Goal: Task Accomplishment & Management: Manage account settings

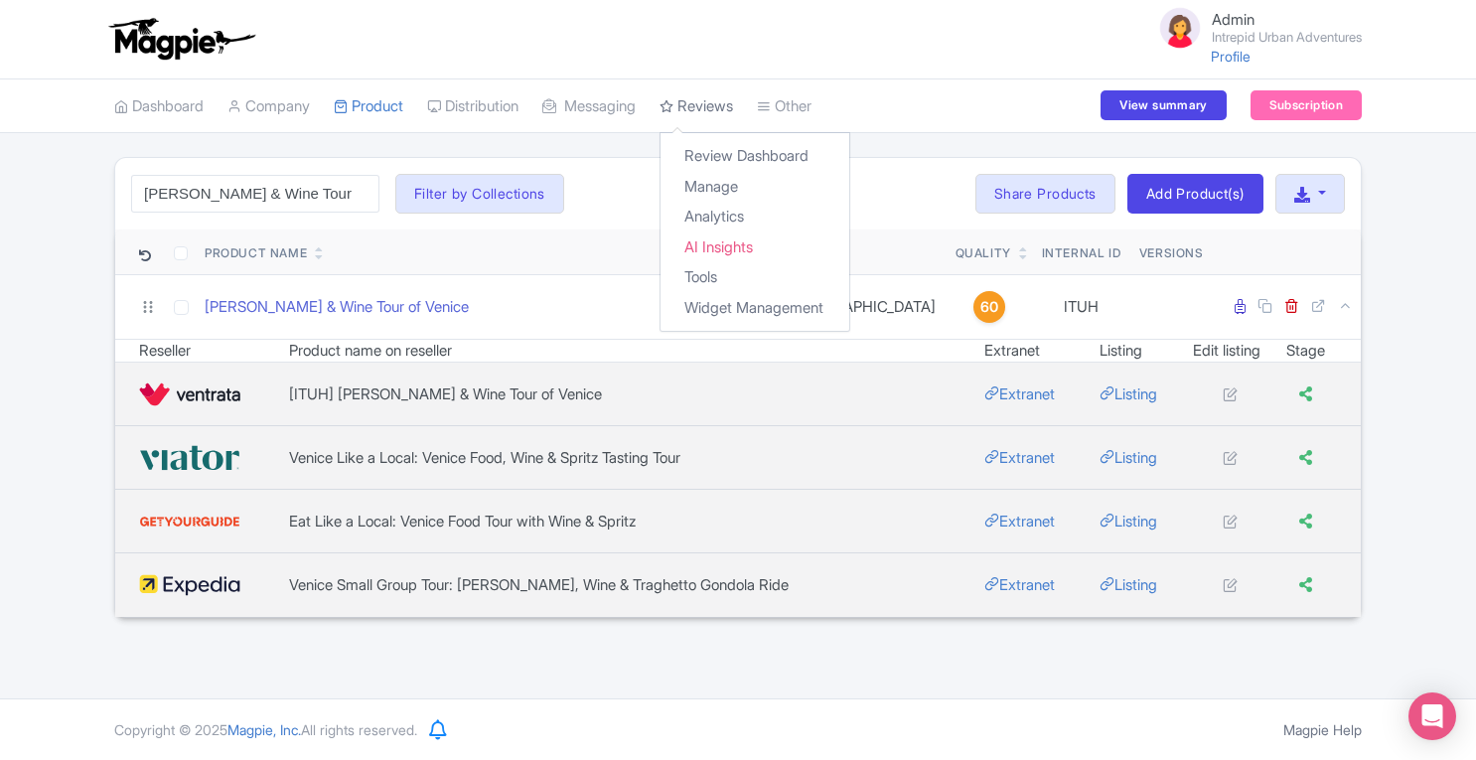
click at [721, 128] on link "Reviews" at bounding box center [697, 106] width 74 height 55
click at [731, 180] on link "Manage" at bounding box center [755, 187] width 189 height 31
